Goal: Task Accomplishment & Management: Use online tool/utility

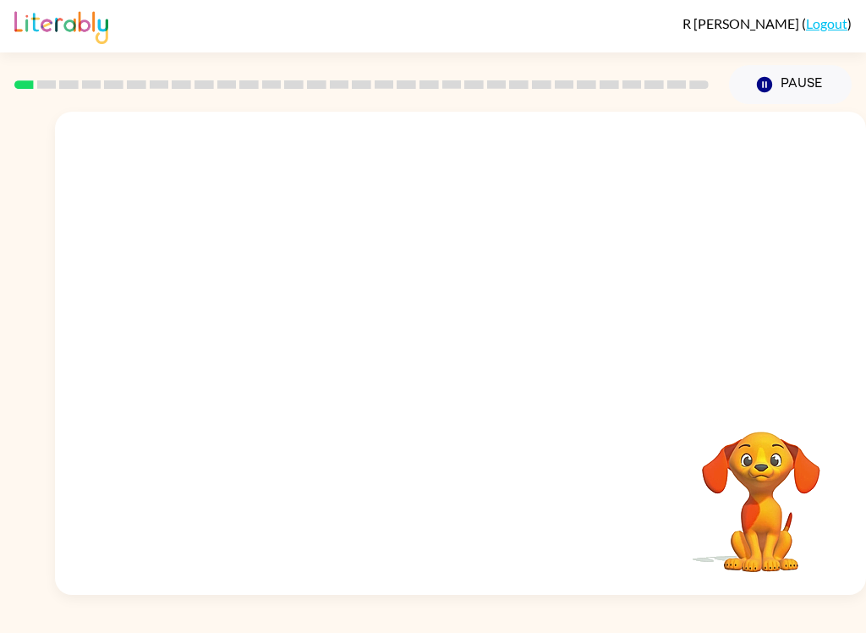
click at [414, 267] on video "Your browser must support playing .mp4 files to use Literably. Please try using…" at bounding box center [460, 254] width 811 height 284
click at [414, 261] on video "Your browser must support playing .mp4 files to use Literably. Please try using…" at bounding box center [460, 254] width 811 height 284
click at [518, 307] on video "Your browser must support playing .mp4 files to use Literably. Please try using…" at bounding box center [460, 254] width 811 height 284
click at [559, 256] on video "Your browser must support playing .mp4 files to use Literably. Please try using…" at bounding box center [460, 254] width 811 height 284
click at [472, 354] on icon "button" at bounding box center [461, 362] width 30 height 30
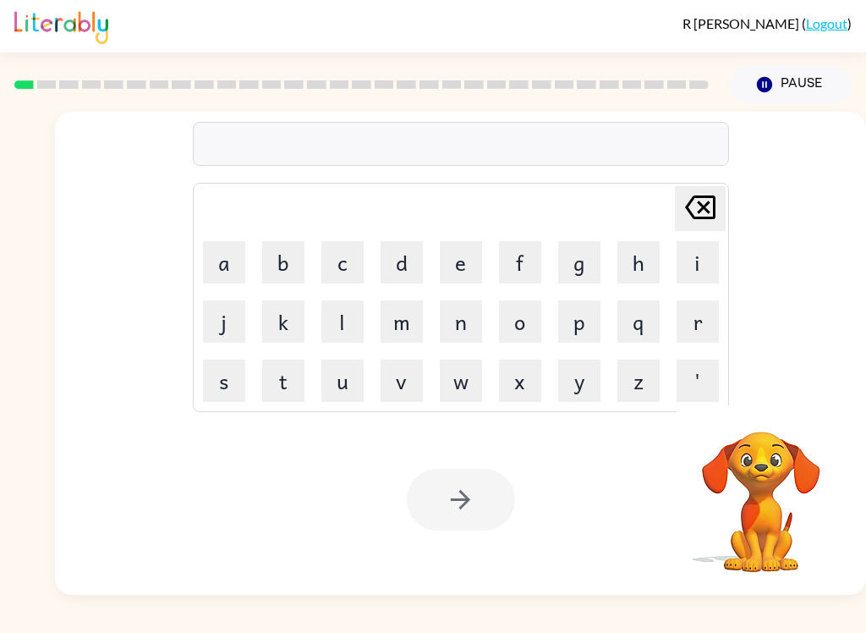
click at [282, 262] on button "b" at bounding box center [283, 262] width 42 height 42
click at [525, 329] on button "o" at bounding box center [520, 321] width 42 height 42
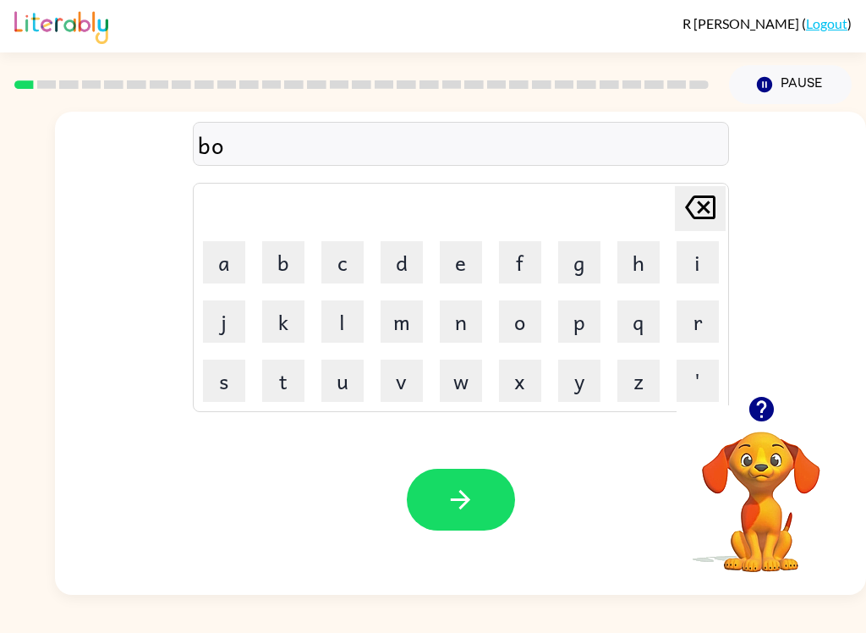
click at [691, 317] on button "r" at bounding box center [698, 321] width 42 height 42
click at [404, 259] on button "d" at bounding box center [402, 262] width 42 height 42
click at [464, 257] on button "e" at bounding box center [461, 262] width 42 height 42
click at [693, 324] on button "r" at bounding box center [698, 321] width 42 height 42
click at [481, 502] on button "button" at bounding box center [461, 500] width 108 height 62
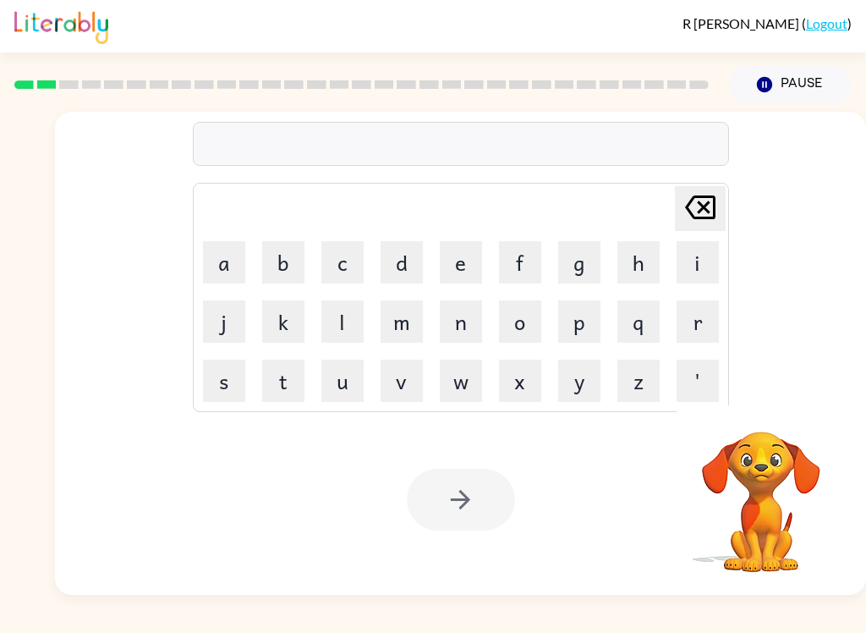
click at [328, 266] on button "c" at bounding box center [343, 262] width 42 height 42
click at [521, 318] on button "o" at bounding box center [520, 321] width 42 height 42
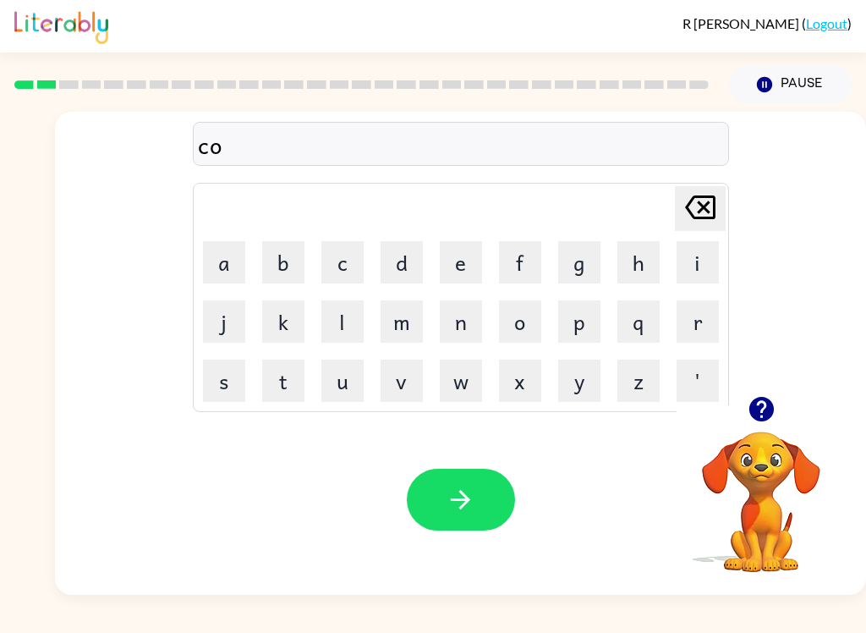
click at [323, 377] on button "u" at bounding box center [343, 381] width 42 height 42
click at [454, 336] on button "n" at bounding box center [461, 321] width 42 height 42
click at [274, 312] on button "k" at bounding box center [283, 321] width 42 height 42
click at [701, 207] on icon "[PERSON_NAME] last character input" at bounding box center [700, 207] width 41 height 41
click at [275, 375] on button "t" at bounding box center [283, 381] width 42 height 42
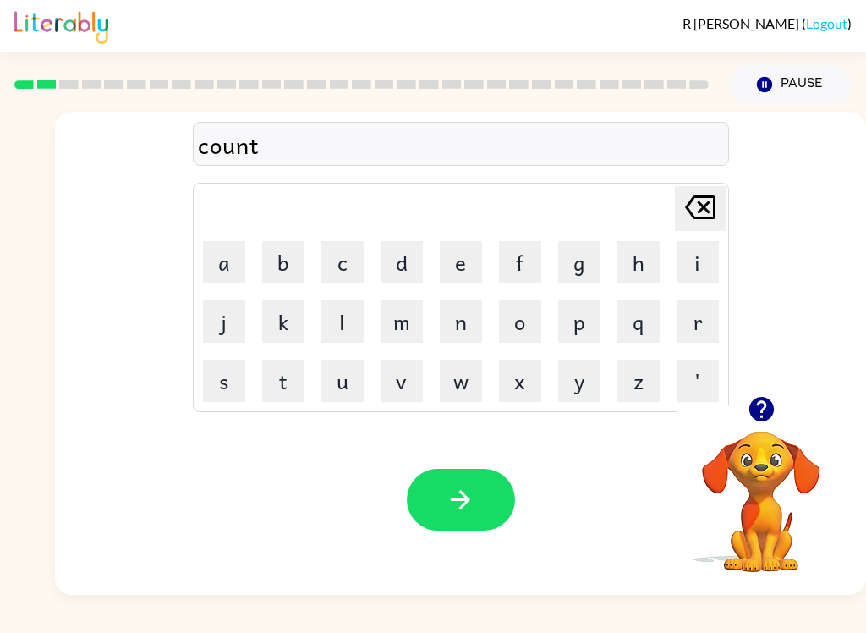
click at [485, 501] on button "button" at bounding box center [461, 500] width 108 height 62
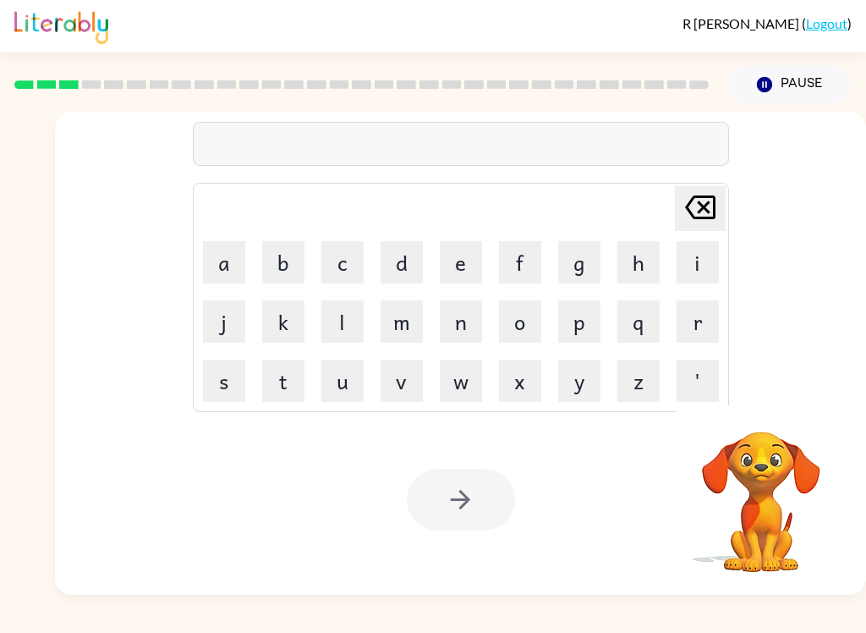
click at [339, 323] on button "l" at bounding box center [343, 321] width 42 height 42
click at [530, 321] on button "o" at bounding box center [520, 321] width 42 height 42
click at [225, 263] on button "a" at bounding box center [224, 262] width 42 height 42
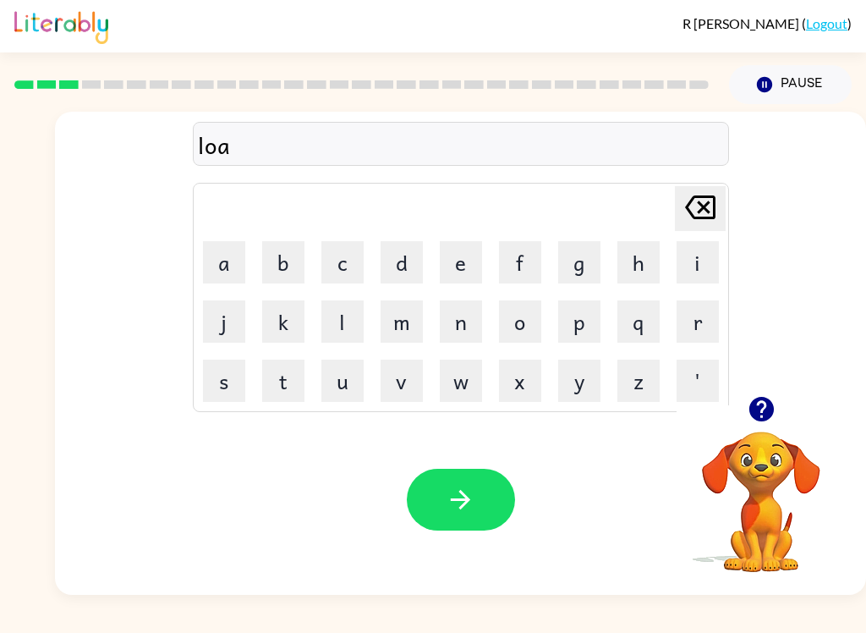
click at [316, 253] on td "c" at bounding box center [343, 263] width 58 height 58
click at [332, 264] on button "c" at bounding box center [343, 262] width 42 height 42
click at [220, 243] on button "a" at bounding box center [224, 262] width 42 height 42
click at [268, 368] on button "t" at bounding box center [283, 381] width 42 height 42
click at [691, 215] on icon at bounding box center [700, 207] width 30 height 24
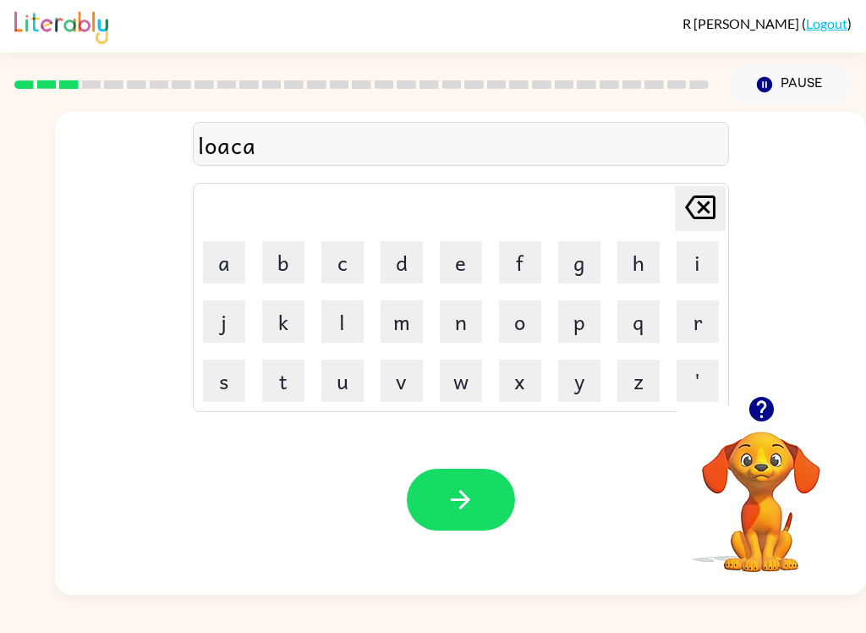
click at [464, 273] on button "e" at bounding box center [461, 262] width 42 height 42
click at [702, 216] on icon "[PERSON_NAME] last character input" at bounding box center [700, 207] width 41 height 41
click at [774, 405] on icon "button" at bounding box center [762, 409] width 30 height 30
click at [711, 196] on icon at bounding box center [700, 207] width 30 height 24
click at [701, 243] on button "i" at bounding box center [698, 262] width 42 height 42
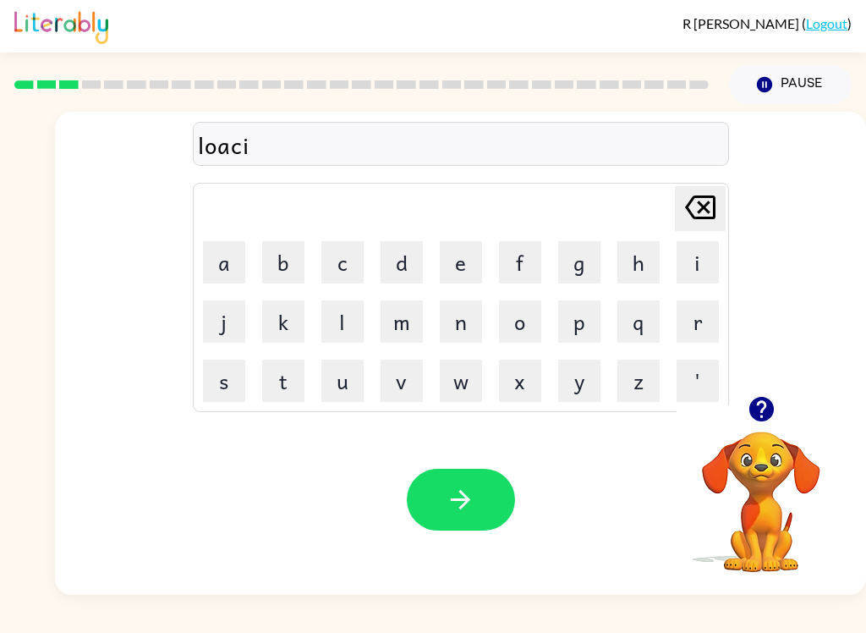
click at [239, 244] on button "a" at bounding box center [224, 262] width 42 height 42
click at [271, 360] on button "t" at bounding box center [283, 381] width 42 height 42
click at [699, 206] on icon "[PERSON_NAME] last character input" at bounding box center [700, 207] width 41 height 41
click at [708, 196] on icon at bounding box center [700, 207] width 30 height 24
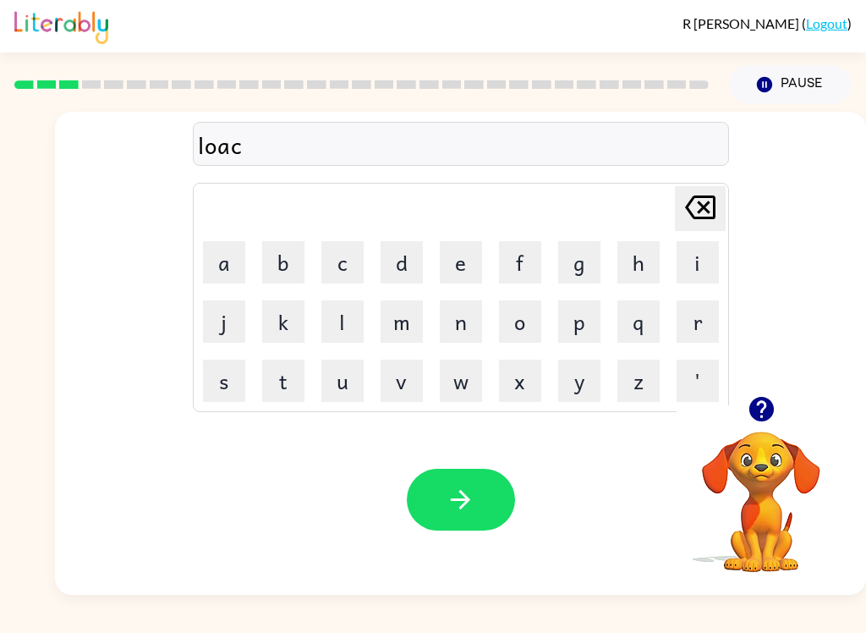
click at [217, 250] on button "a" at bounding box center [224, 262] width 42 height 42
click at [696, 259] on button "i" at bounding box center [698, 262] width 42 height 42
click at [275, 360] on button "t" at bounding box center [283, 381] width 42 height 42
click at [695, 212] on icon "[PERSON_NAME] last character input" at bounding box center [700, 207] width 41 height 41
click at [283, 366] on button "t" at bounding box center [283, 381] width 42 height 42
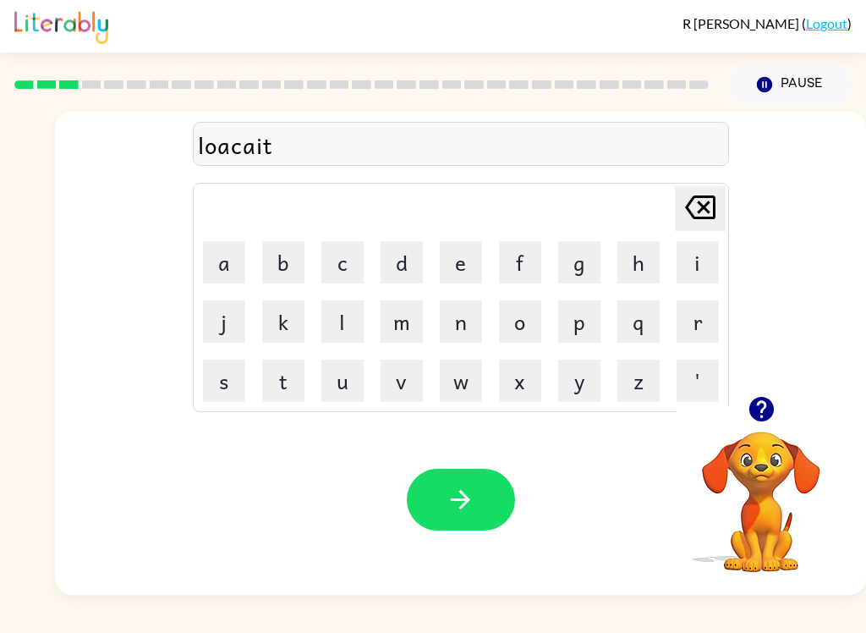
click at [486, 506] on button "button" at bounding box center [461, 500] width 108 height 62
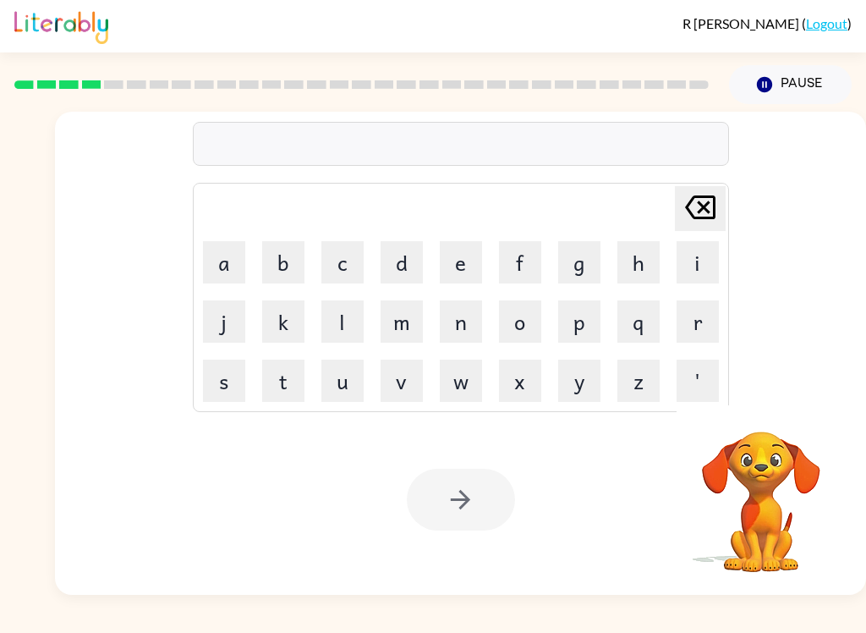
click at [284, 382] on button "t" at bounding box center [283, 381] width 42 height 42
click at [449, 385] on button "w" at bounding box center [461, 381] width 42 height 42
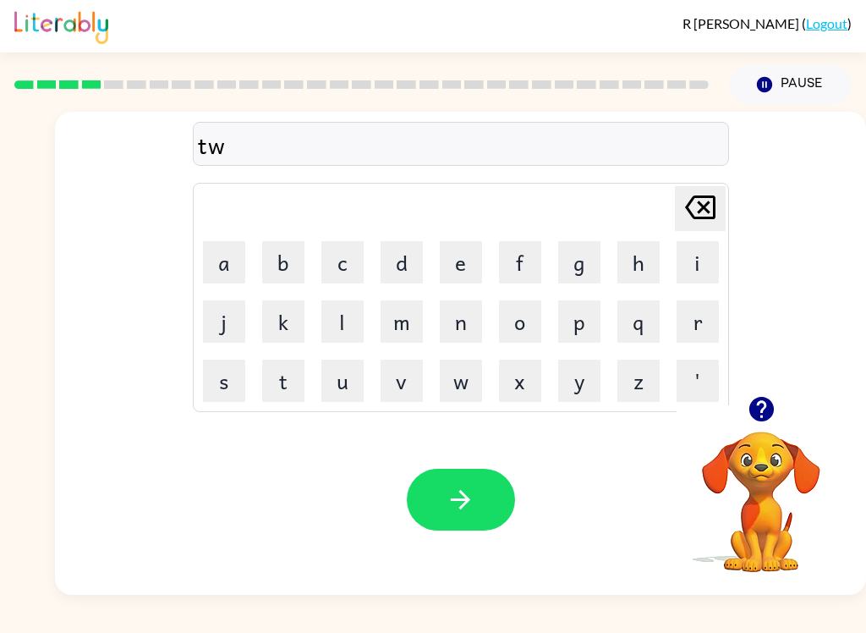
click at [709, 267] on button "i" at bounding box center [698, 262] width 42 height 42
click at [456, 316] on button "n" at bounding box center [461, 321] width 42 height 42
click at [473, 486] on icon "button" at bounding box center [461, 500] width 30 height 30
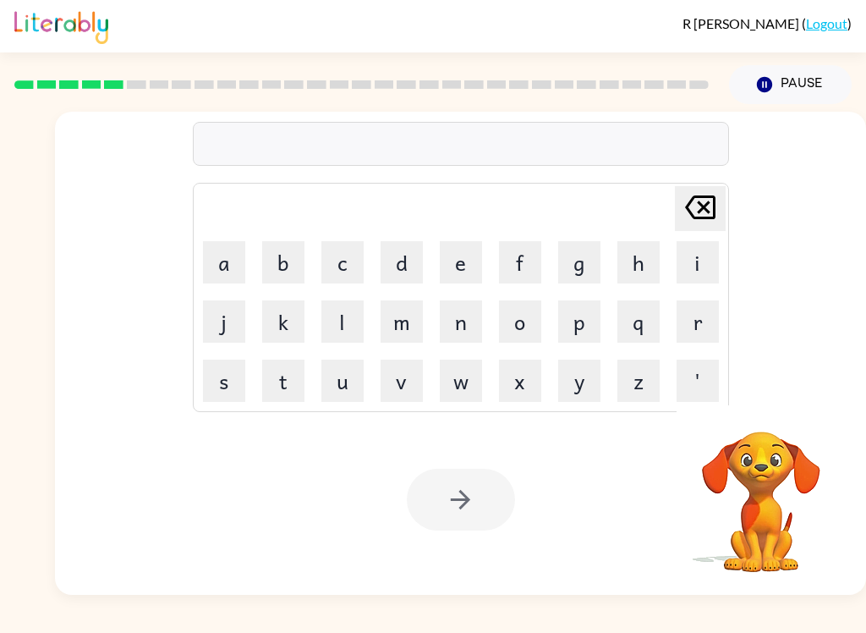
click at [468, 320] on button "n" at bounding box center [461, 321] width 42 height 42
click at [217, 262] on button "a" at bounding box center [224, 262] width 42 height 42
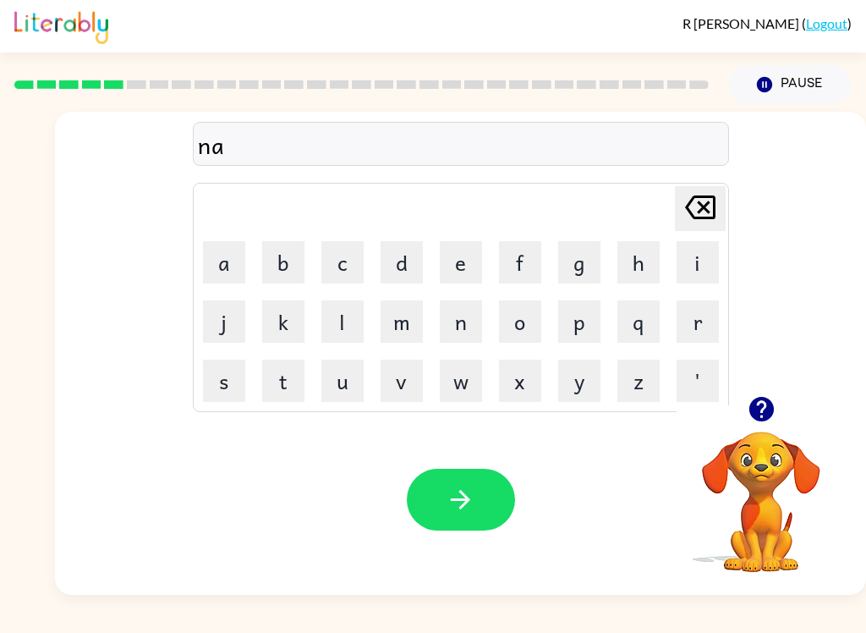
click at [701, 322] on button "r" at bounding box center [698, 321] width 42 height 42
click at [701, 321] on button "r" at bounding box center [698, 321] width 42 height 42
click at [528, 329] on button "o" at bounding box center [520, 321] width 42 height 42
click at [467, 385] on button "w" at bounding box center [461, 381] width 42 height 42
click at [759, 428] on button "button" at bounding box center [761, 409] width 43 height 43
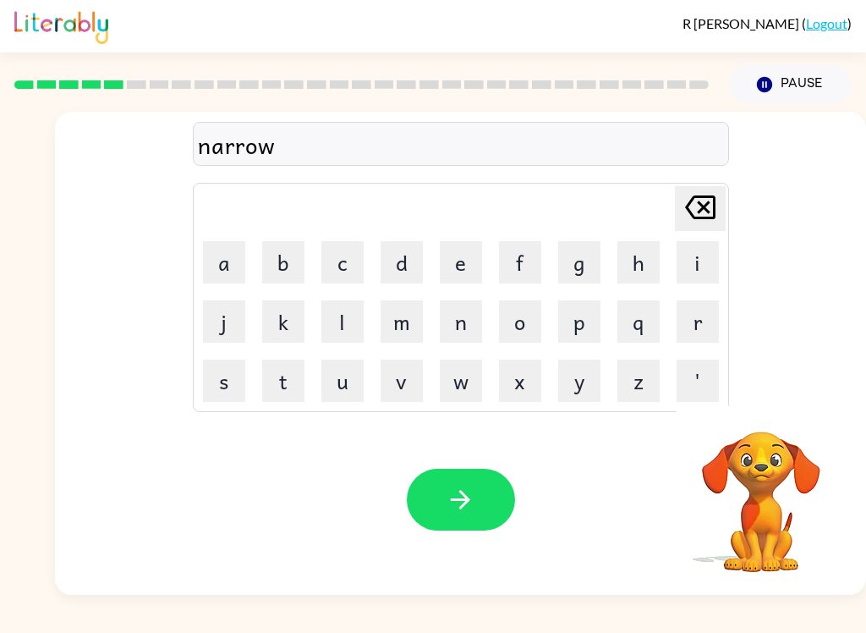
click at [328, 336] on button "l" at bounding box center [343, 321] width 42 height 42
click at [588, 394] on button "y" at bounding box center [579, 381] width 42 height 42
click at [472, 504] on icon "button" at bounding box center [461, 500] width 30 height 30
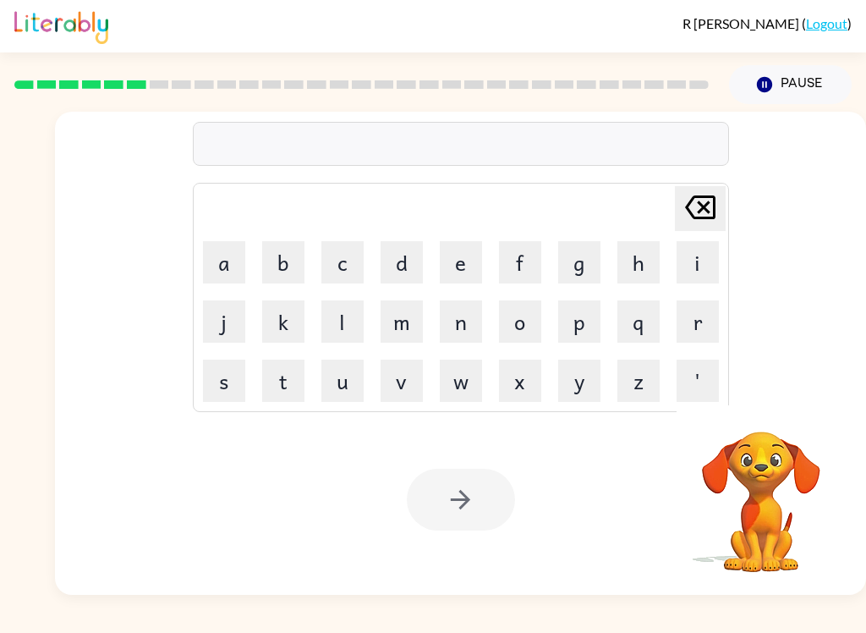
click at [276, 252] on button "b" at bounding box center [283, 262] width 42 height 42
click at [467, 261] on button "e" at bounding box center [461, 262] width 42 height 42
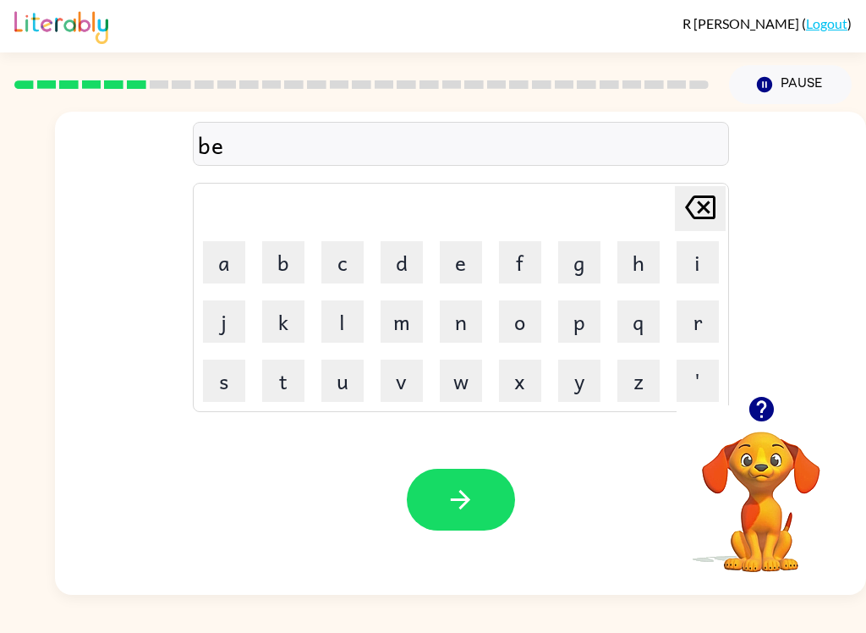
click at [631, 260] on button "h" at bounding box center [639, 262] width 42 height 42
click at [700, 264] on button "i" at bounding box center [698, 262] width 42 height 42
click at [464, 334] on button "n" at bounding box center [461, 321] width 42 height 42
click at [404, 268] on button "d" at bounding box center [402, 262] width 42 height 42
click at [483, 509] on button "button" at bounding box center [461, 500] width 108 height 62
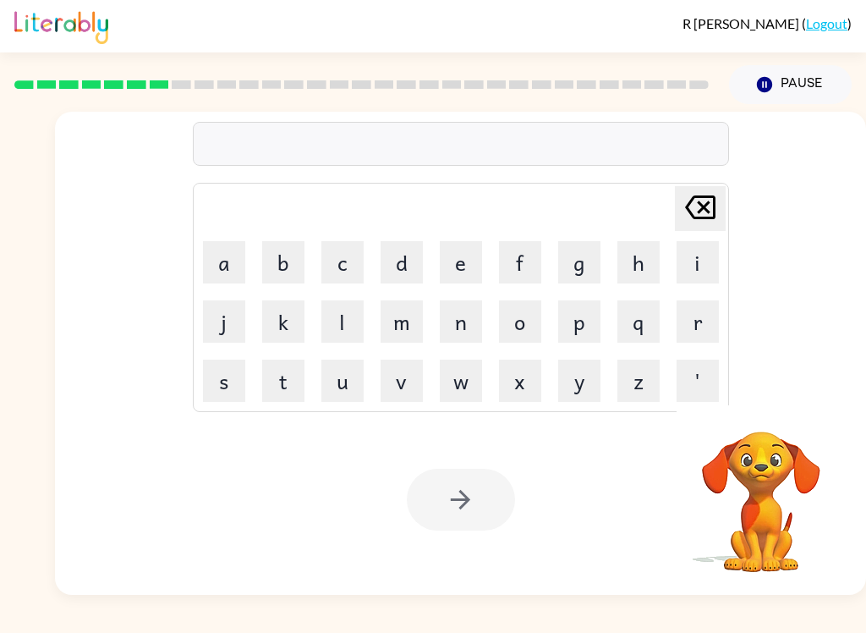
click at [268, 371] on button "t" at bounding box center [283, 381] width 42 height 42
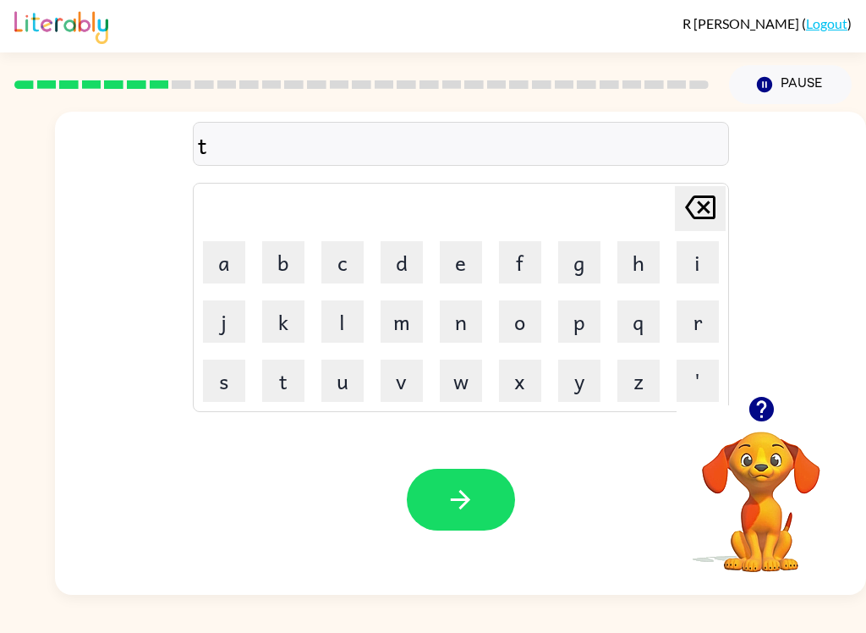
click at [693, 325] on button "r" at bounding box center [698, 321] width 42 height 42
click at [690, 243] on button "i" at bounding box center [698, 262] width 42 height 42
click at [330, 251] on button "c" at bounding box center [343, 262] width 42 height 42
click at [283, 328] on button "k" at bounding box center [283, 321] width 42 height 42
click at [456, 273] on button "e" at bounding box center [461, 262] width 42 height 42
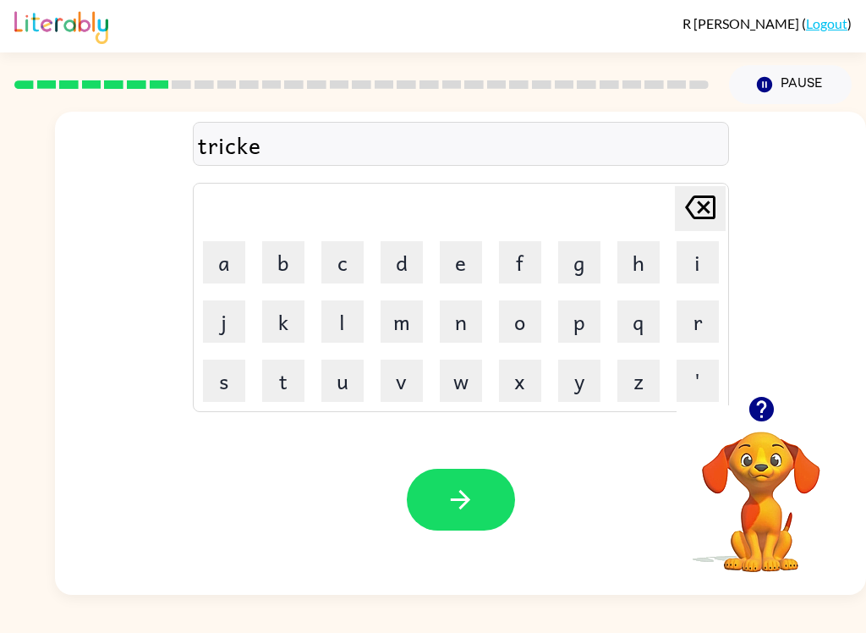
click at [355, 325] on button "l" at bounding box center [343, 321] width 42 height 42
click at [464, 502] on icon "button" at bounding box center [461, 500] width 30 height 30
click at [759, 426] on button "button" at bounding box center [761, 409] width 43 height 43
click at [459, 480] on button "button" at bounding box center [461, 500] width 108 height 62
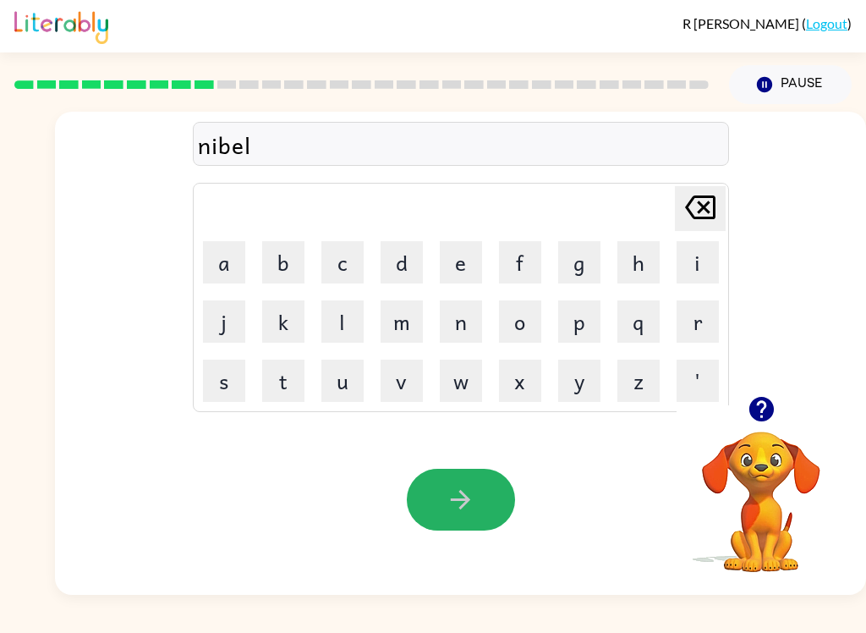
click at [492, 498] on button "button" at bounding box center [461, 500] width 108 height 62
click at [443, 492] on button "button" at bounding box center [461, 500] width 108 height 62
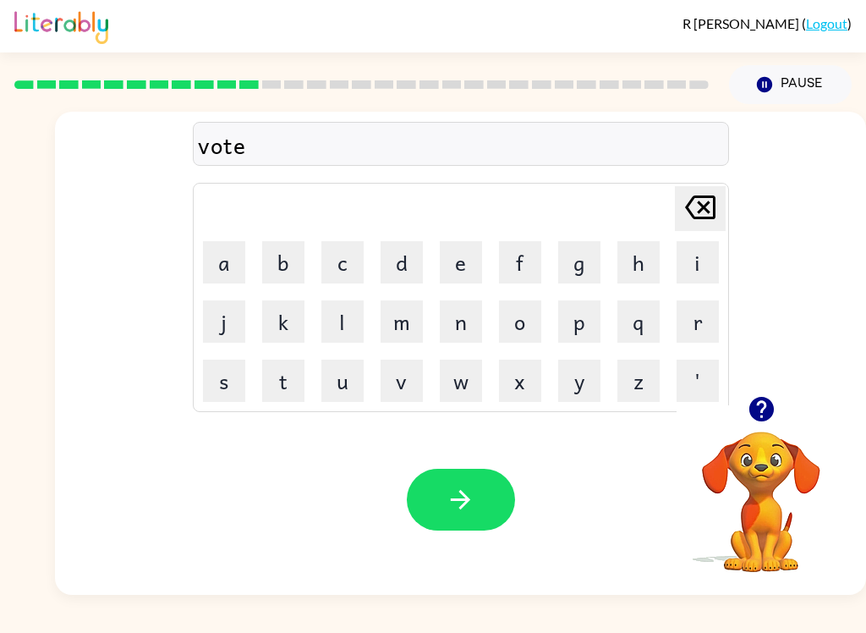
click at [470, 505] on icon "button" at bounding box center [461, 500] width 30 height 30
click at [447, 511] on icon "button" at bounding box center [461, 500] width 30 height 30
click at [444, 474] on button "button" at bounding box center [461, 500] width 108 height 62
click at [483, 483] on button "button" at bounding box center [461, 500] width 108 height 62
click at [461, 518] on button "button" at bounding box center [461, 500] width 108 height 62
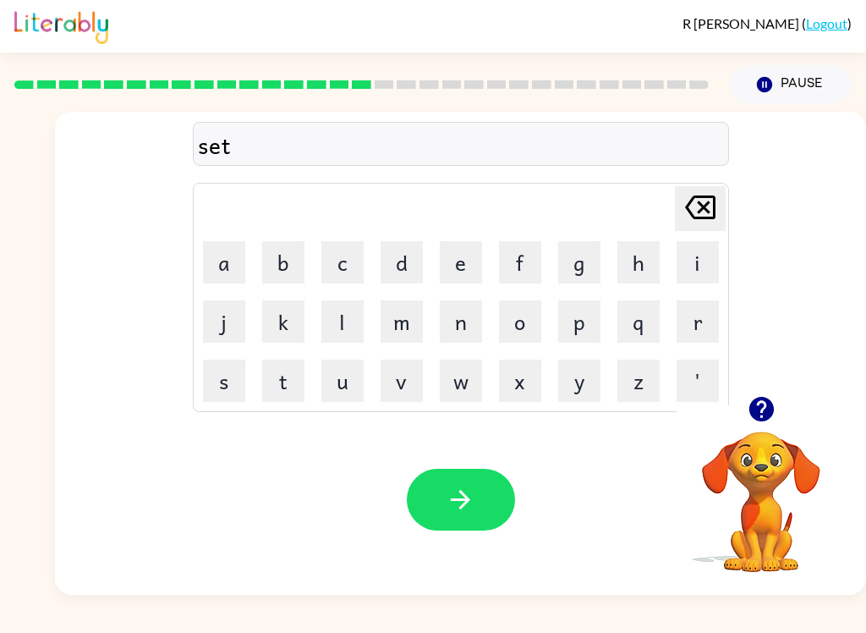
click at [462, 487] on icon "button" at bounding box center [461, 500] width 30 height 30
click at [449, 503] on icon "button" at bounding box center [461, 500] width 30 height 30
click at [474, 511] on icon "button" at bounding box center [461, 500] width 30 height 30
click at [443, 520] on button "button" at bounding box center [461, 500] width 108 height 62
click at [454, 493] on icon "button" at bounding box center [461, 500] width 30 height 30
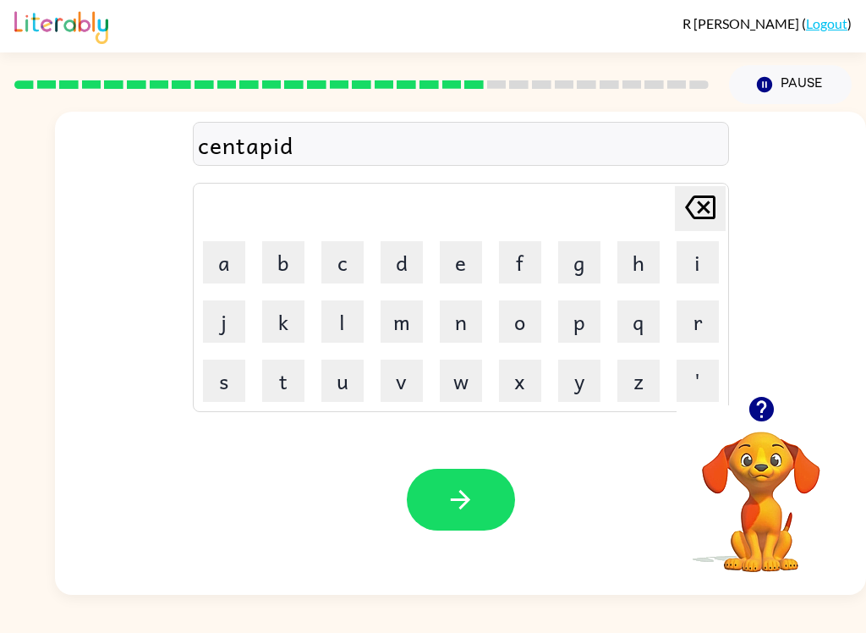
click at [457, 480] on button "button" at bounding box center [461, 500] width 108 height 62
click at [470, 470] on button "button" at bounding box center [461, 500] width 108 height 62
click at [470, 478] on button "button" at bounding box center [461, 500] width 108 height 62
click at [421, 520] on button "button" at bounding box center [461, 500] width 108 height 62
click at [443, 487] on button "button" at bounding box center [461, 500] width 108 height 62
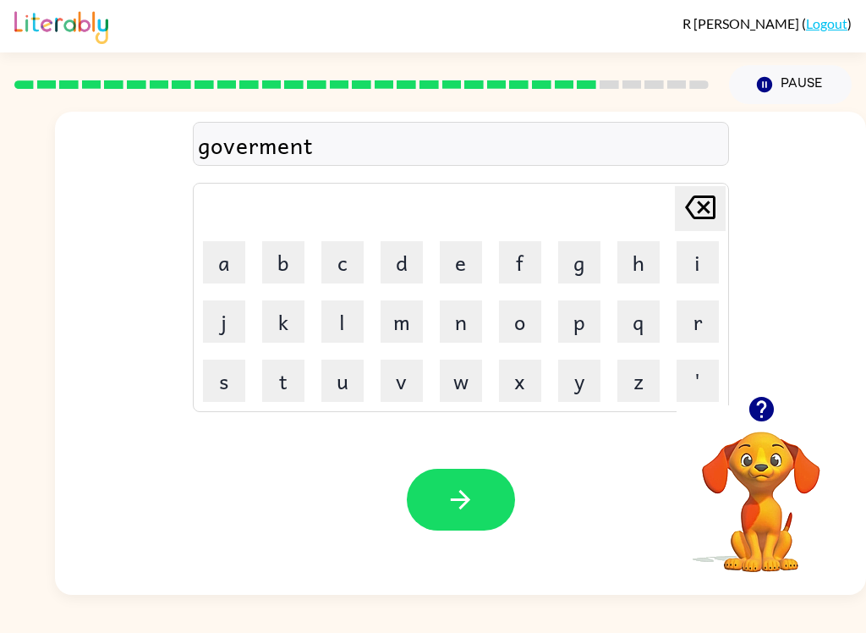
click at [465, 507] on icon "button" at bounding box center [460, 499] width 19 height 19
click at [454, 460] on div "Your browser must support playing .mp4 files to use Literably. Please try using…" at bounding box center [460, 499] width 811 height 190
click at [463, 498] on icon "button" at bounding box center [461, 500] width 30 height 30
click at [454, 496] on icon "button" at bounding box center [461, 500] width 30 height 30
click at [490, 495] on button "button" at bounding box center [461, 500] width 108 height 62
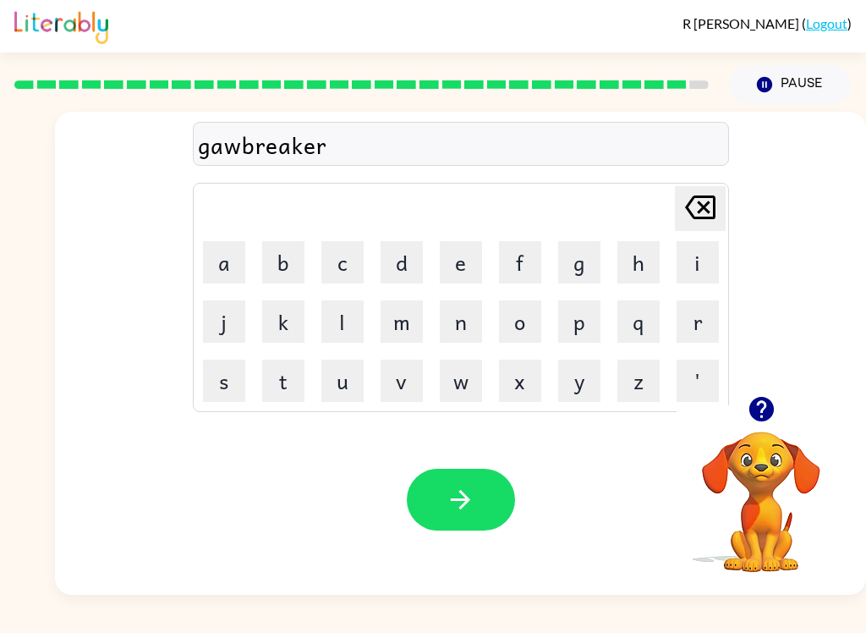
click at [440, 501] on button "button" at bounding box center [461, 500] width 108 height 62
